Goal: Information Seeking & Learning: Find specific fact

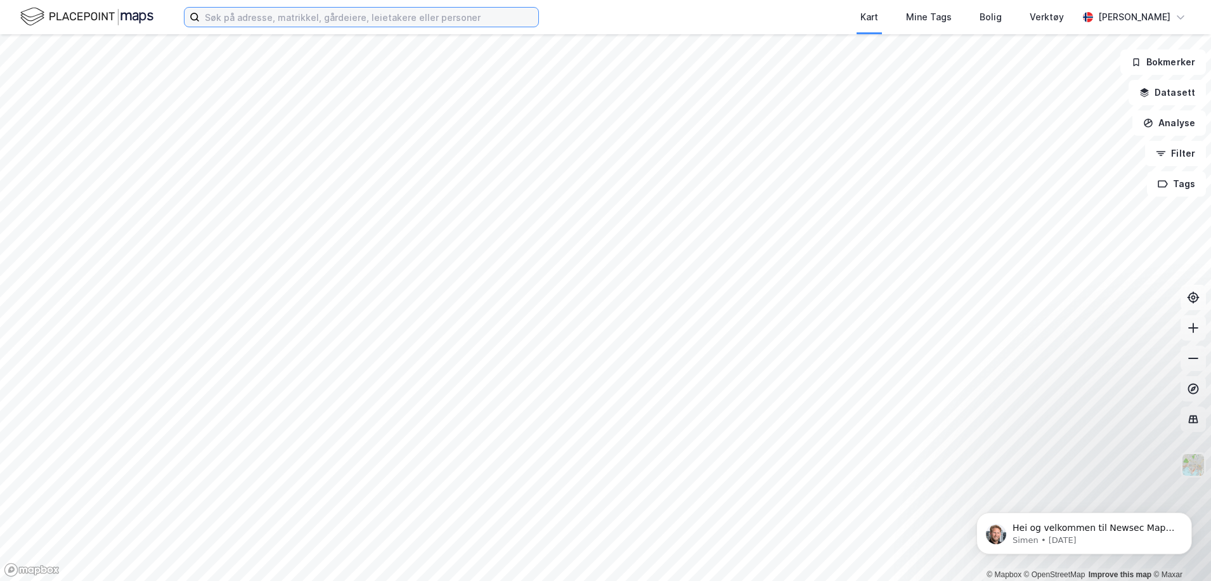
click at [251, 17] on input at bounding box center [369, 17] width 339 height 19
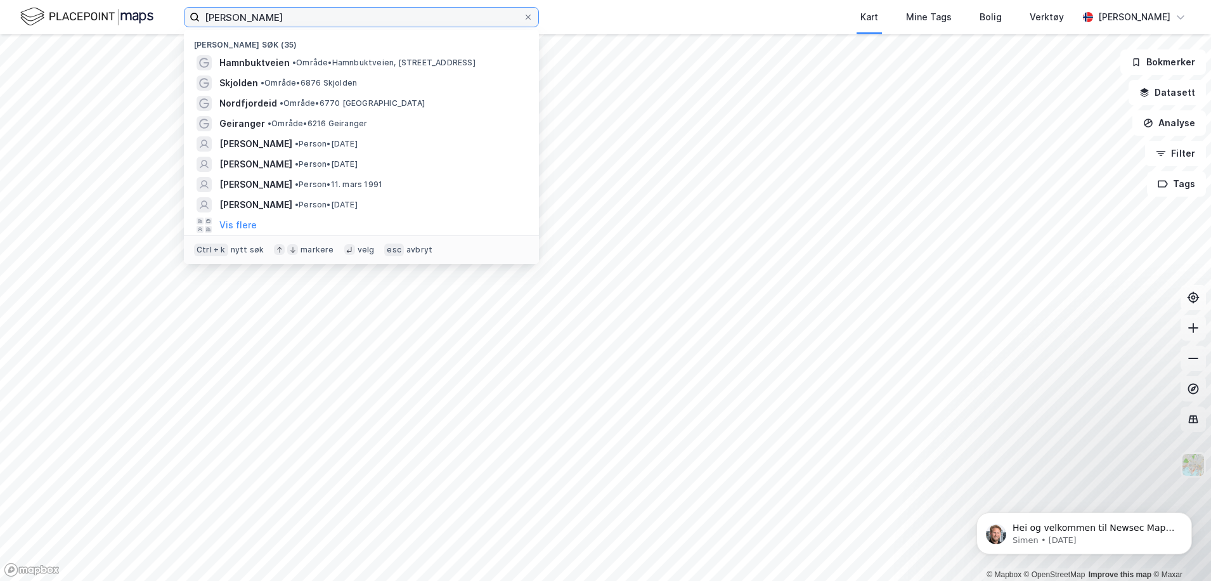
type input "[PERSON_NAME]"
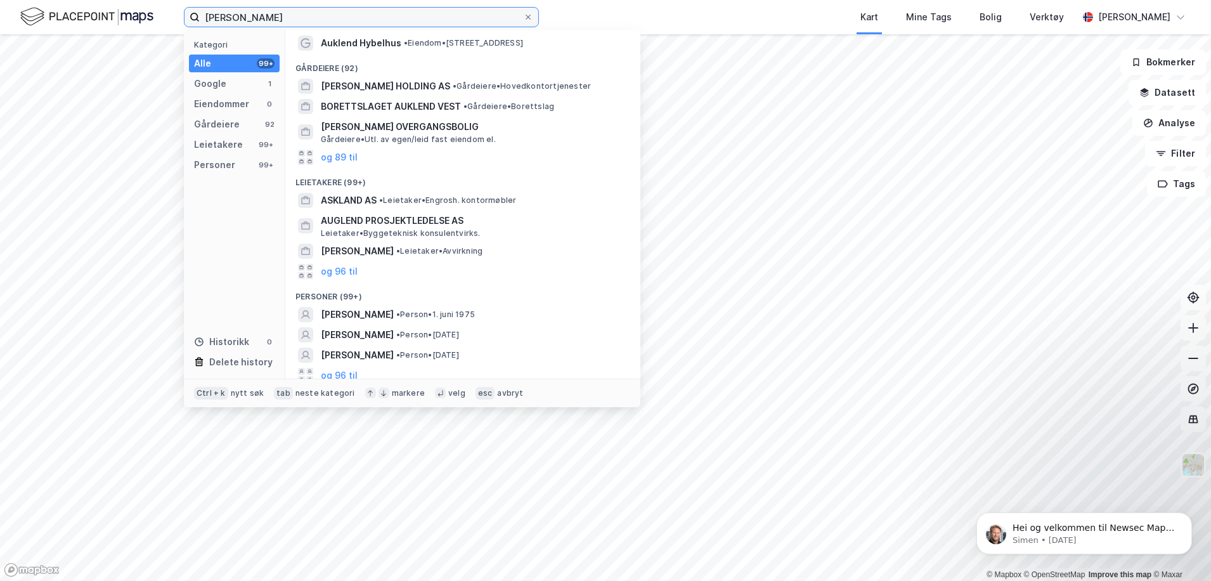
scroll to position [27, 0]
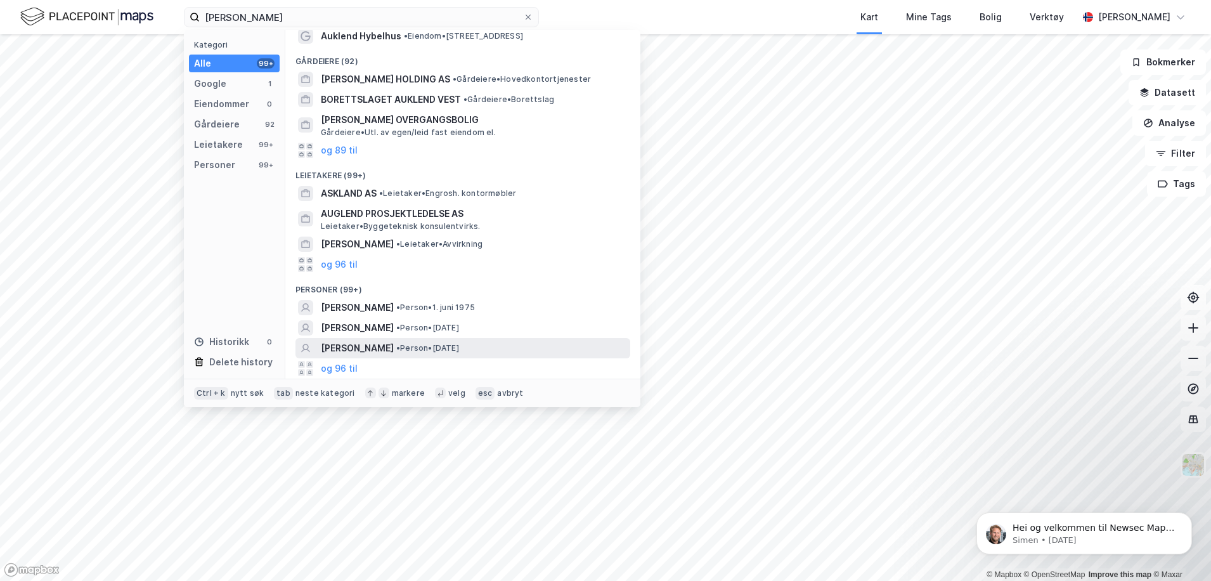
click at [380, 343] on span "[PERSON_NAME]" at bounding box center [357, 347] width 73 height 15
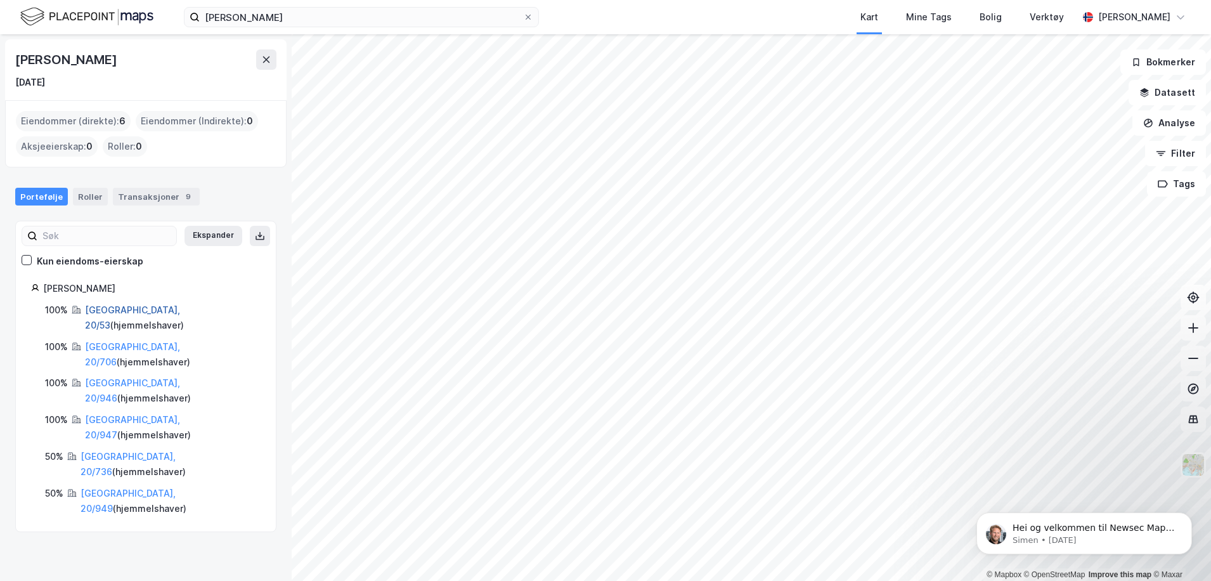
click at [115, 309] on link "[GEOGRAPHIC_DATA], 20/53" at bounding box center [132, 317] width 95 height 26
click at [118, 341] on link "[GEOGRAPHIC_DATA], 20/706" at bounding box center [132, 354] width 95 height 26
click at [122, 377] on link "[GEOGRAPHIC_DATA], 20/946" at bounding box center [132, 390] width 95 height 26
click at [122, 414] on link "[GEOGRAPHIC_DATA], 20/947" at bounding box center [132, 427] width 95 height 26
click at [122, 451] on link "[GEOGRAPHIC_DATA], 20/736" at bounding box center [128, 464] width 95 height 26
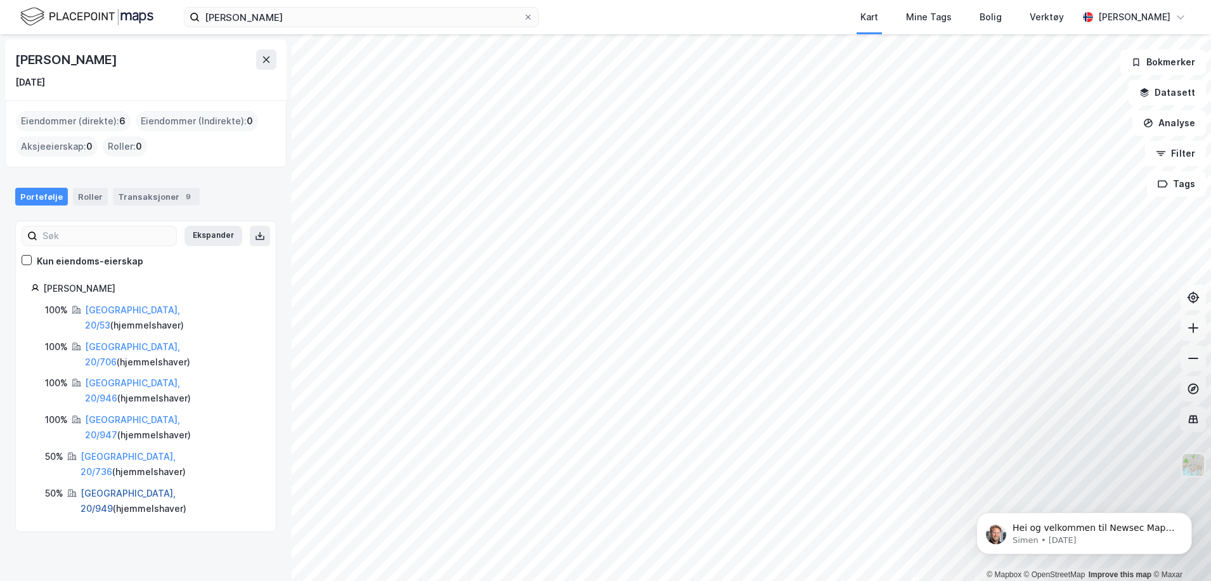
click at [138, 488] on link "[GEOGRAPHIC_DATA], 20/949" at bounding box center [128, 501] width 95 height 26
